Goal: Task Accomplishment & Management: Manage account settings

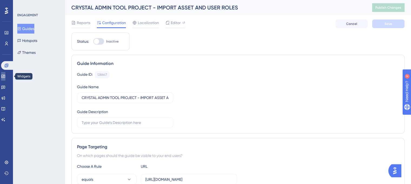
click at [5, 76] on icon at bounding box center [3, 76] width 4 height 4
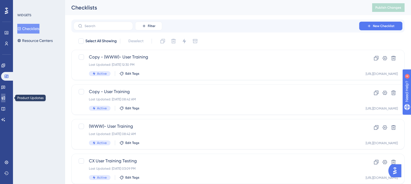
click at [5, 98] on link at bounding box center [3, 97] width 4 height 9
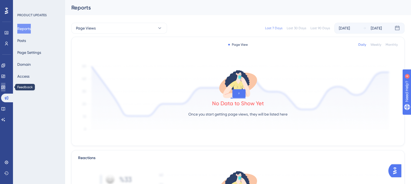
click at [5, 83] on link at bounding box center [3, 87] width 4 height 9
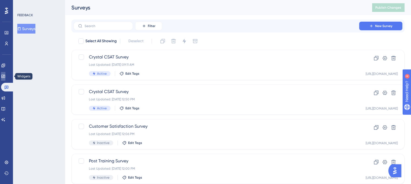
click at [5, 74] on link at bounding box center [3, 76] width 4 height 9
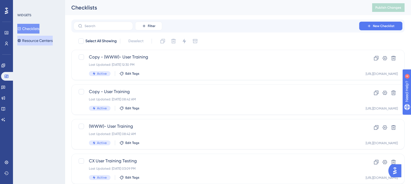
click at [48, 41] on button "Resource Centers" at bounding box center [34, 41] width 35 height 10
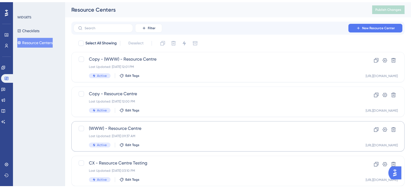
scroll to position [48, 0]
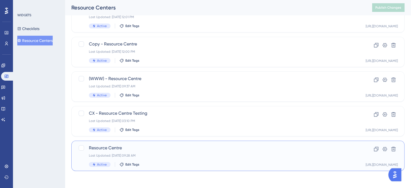
click at [175, 164] on div "Active Edit Tags" at bounding box center [216, 164] width 255 height 5
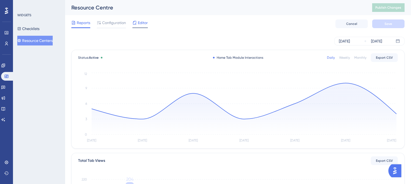
click at [138, 23] on span "Editor" at bounding box center [143, 22] width 10 height 6
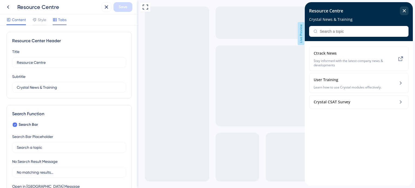
click at [61, 19] on span "Tabs" at bounding box center [62, 19] width 8 height 6
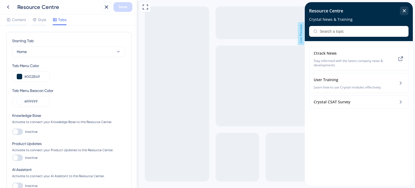
click at [21, 157] on div at bounding box center [17, 157] width 11 height 6
click at [12, 157] on input "Inactive" at bounding box center [12, 157] width 0 height 0
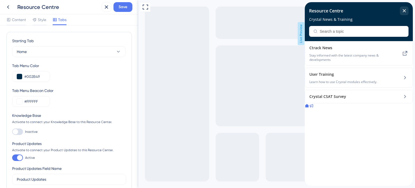
click at [313, 108] on icon at bounding box center [311, 105] width 4 height 4
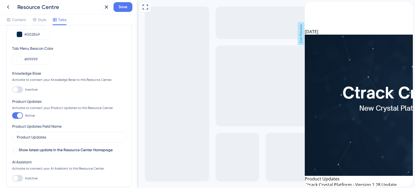
click at [414, 50] on div "Full Screen Preview Live Preview" at bounding box center [276, 99] width 276 height 199
click at [21, 115] on div at bounding box center [19, 115] width 5 height 5
click at [12, 115] on input "Active" at bounding box center [12, 115] width 0 height 0
checkbox input "false"
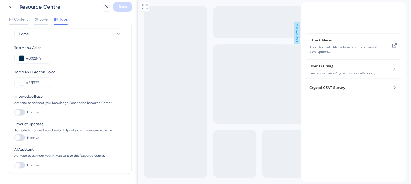
scroll to position [0, 0]
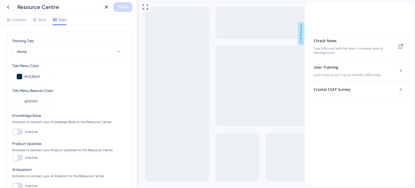
click at [313, 20] on div "close resource center" at bounding box center [308, 24] width 9 height 9
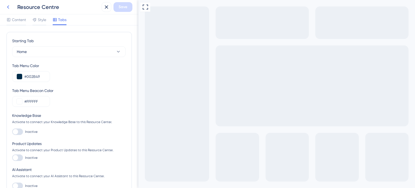
click at [8, 6] on icon at bounding box center [8, 7] width 6 height 6
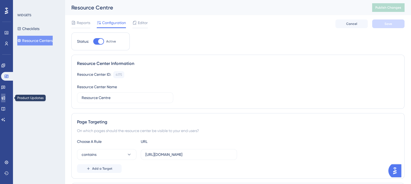
click at [5, 97] on icon at bounding box center [3, 98] width 4 height 4
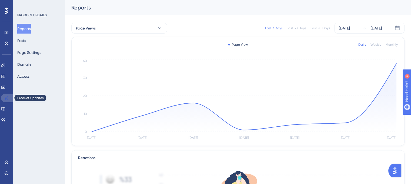
click at [9, 99] on link at bounding box center [7, 97] width 13 height 9
click at [26, 37] on button "Posts" at bounding box center [21, 41] width 9 height 10
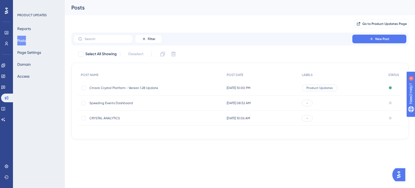
click at [231, 84] on div "[DATE] 10:00 PM [DATE] 10:00 PM" at bounding box center [261, 87] width 75 height 15
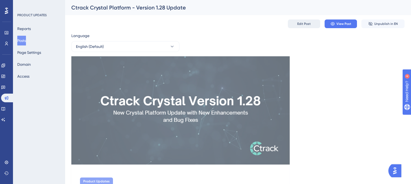
click at [294, 23] on button "Edit Post" at bounding box center [303, 23] width 32 height 9
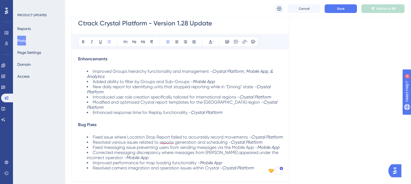
scroll to position [18, 0]
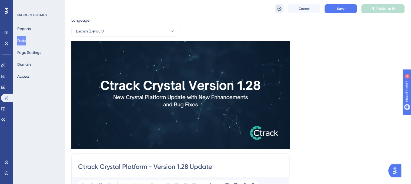
click at [279, 8] on icon at bounding box center [278, 8] width 5 height 5
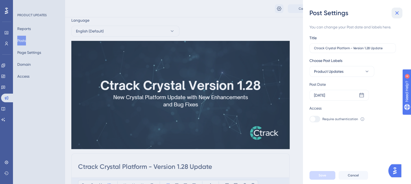
click at [397, 14] on icon at bounding box center [396, 13] width 6 height 6
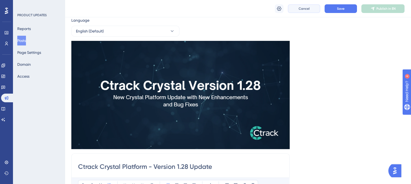
click at [296, 11] on button "Cancel" at bounding box center [303, 8] width 32 height 9
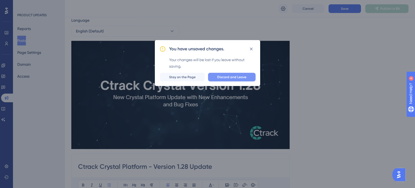
click at [221, 77] on span "Discard and Leave" at bounding box center [231, 77] width 29 height 4
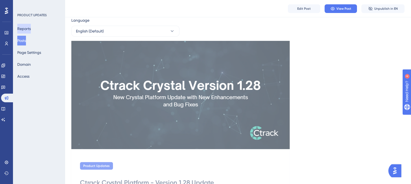
click at [29, 27] on button "Reports" at bounding box center [23, 29] width 13 height 10
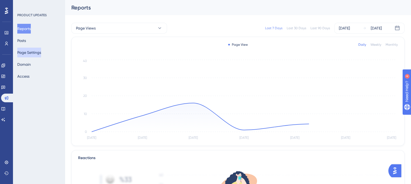
click at [28, 52] on button "Page Settings" at bounding box center [29, 53] width 24 height 10
